Goal: Go to known website: Access a specific website the user already knows

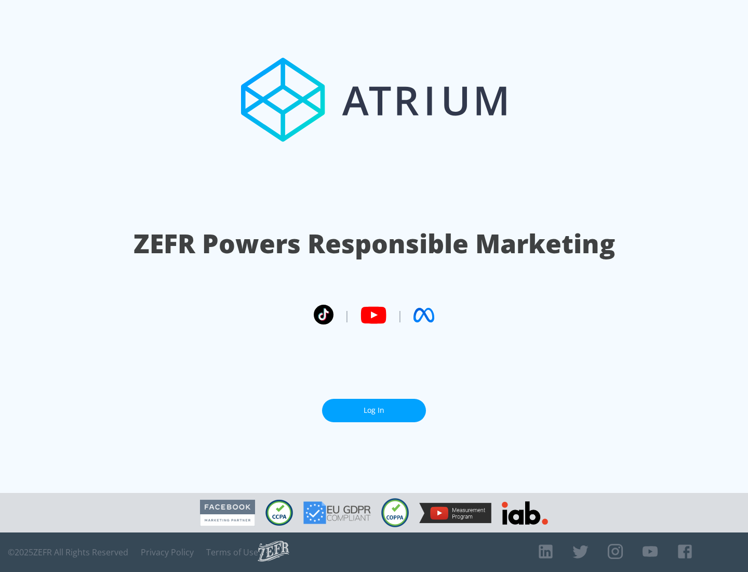
click at [374, 410] on link "Log In" at bounding box center [374, 410] width 104 height 23
